Goal: Information Seeking & Learning: Find specific fact

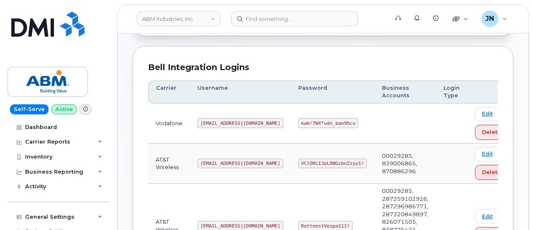
scroll to position [167, 0]
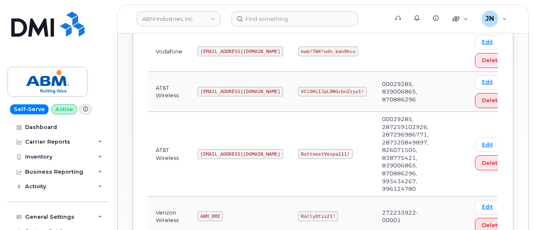
click at [213, 151] on code "[EMAIL_ADDRESS][DOMAIN_NAME]" at bounding box center [240, 154] width 86 height 10
click at [214, 151] on code "[EMAIL_ADDRESS][DOMAIN_NAME]" at bounding box center [240, 154] width 86 height 10
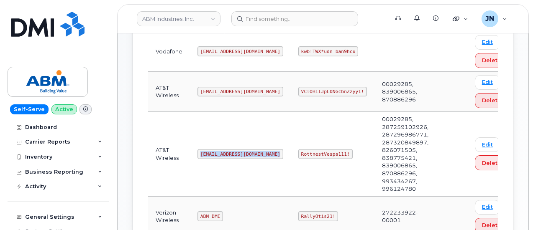
copy code "[EMAIL_ADDRESS][DOMAIN_NAME]"
click at [298, 153] on code "RottnestVespa111!" at bounding box center [325, 154] width 54 height 10
copy code "RottnestVespa111!"
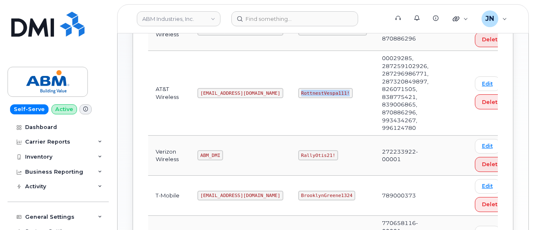
scroll to position [322, 0]
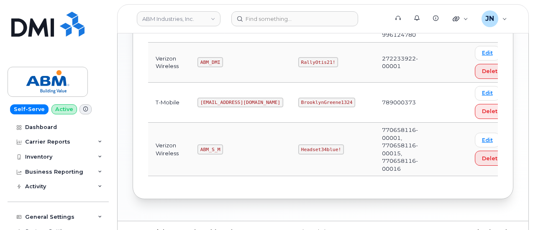
click at [211, 145] on code "ABM_S_M" at bounding box center [210, 150] width 26 height 10
copy code "ABM_S_M"
click at [298, 145] on code "Headset34blue!" at bounding box center [321, 150] width 46 height 10
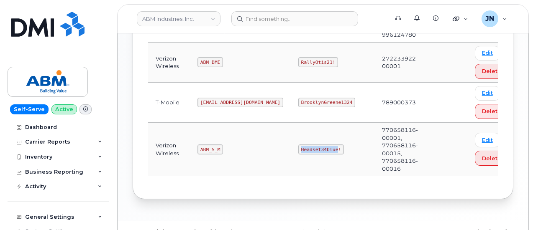
copy code "Headset34blue"
click at [298, 145] on code "Headset34blue!" at bounding box center [321, 150] width 46 height 10
